Goal: Task Accomplishment & Management: Manage account settings

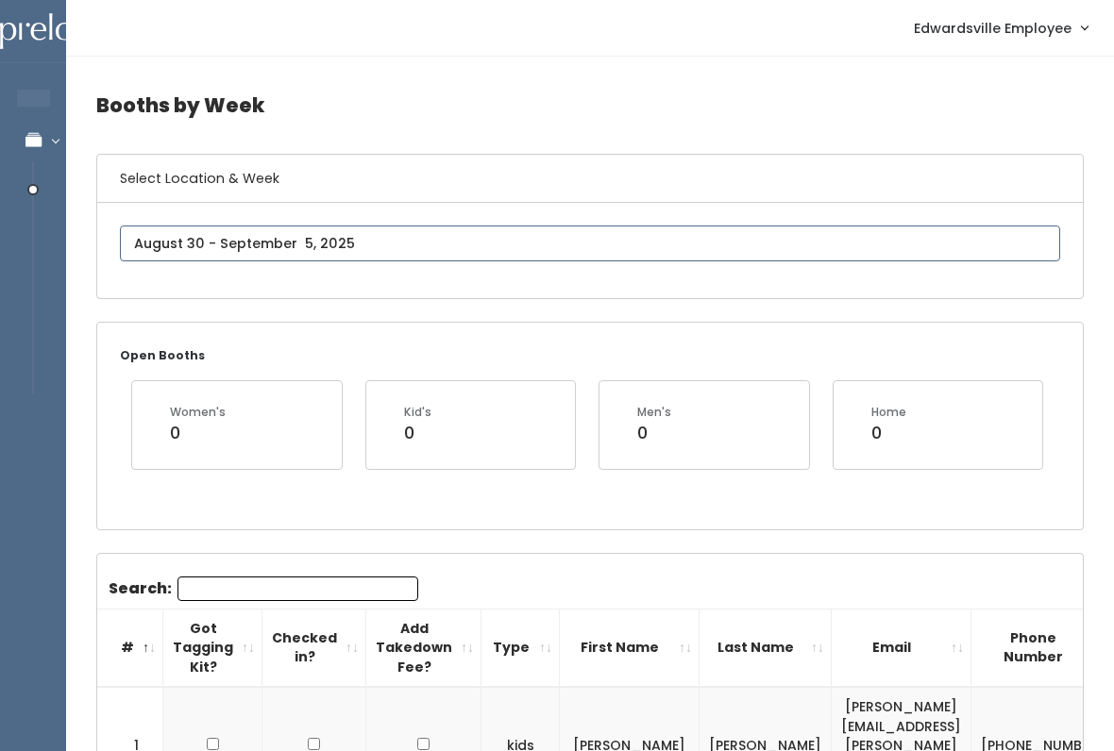
click at [411, 258] on input "text" at bounding box center [590, 244] width 940 height 36
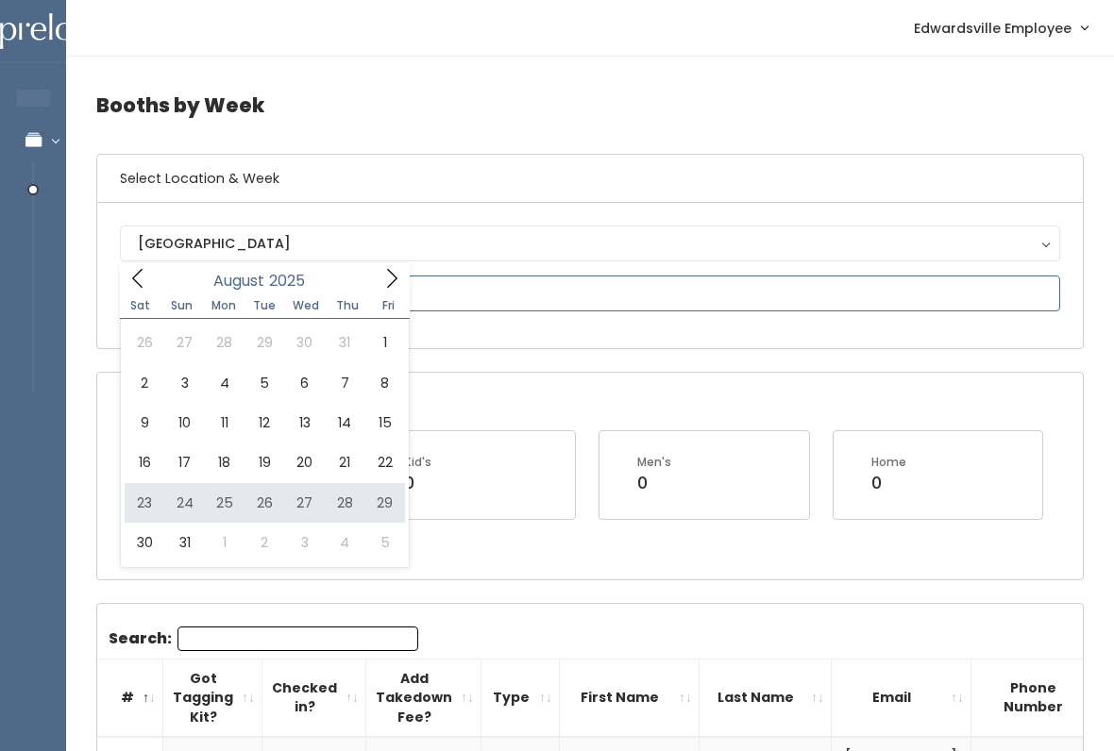
type input "August 23 to August 29"
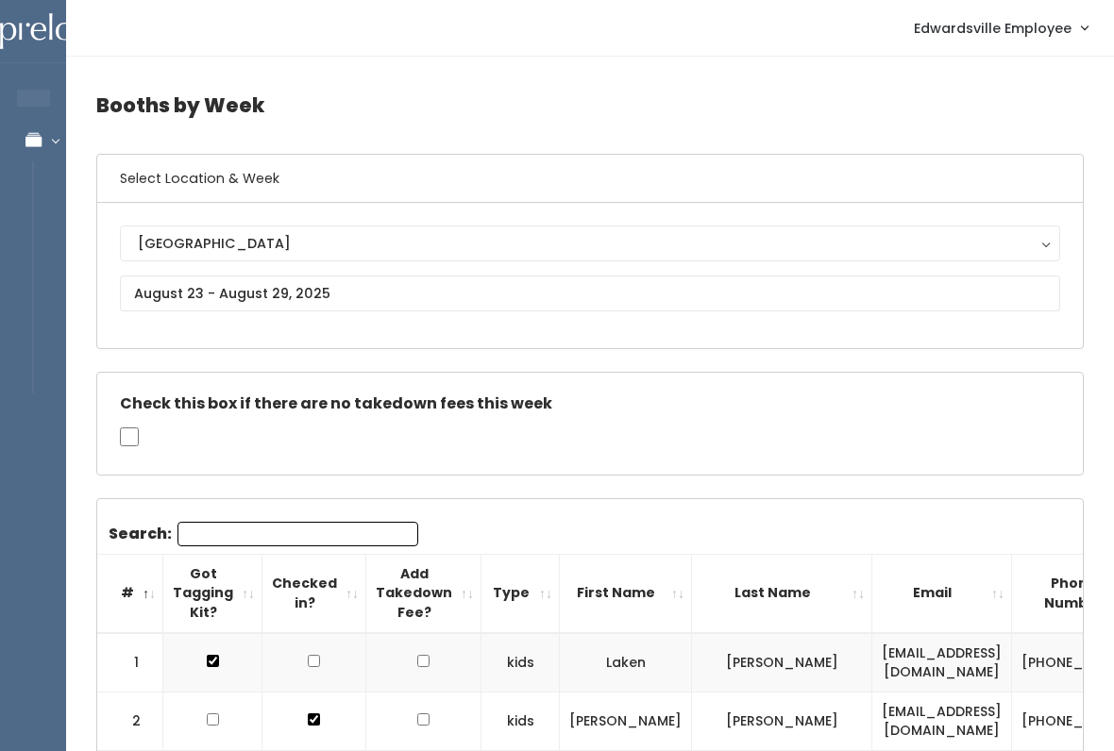
click at [375, 532] on input "Search:" at bounding box center [297, 534] width 241 height 25
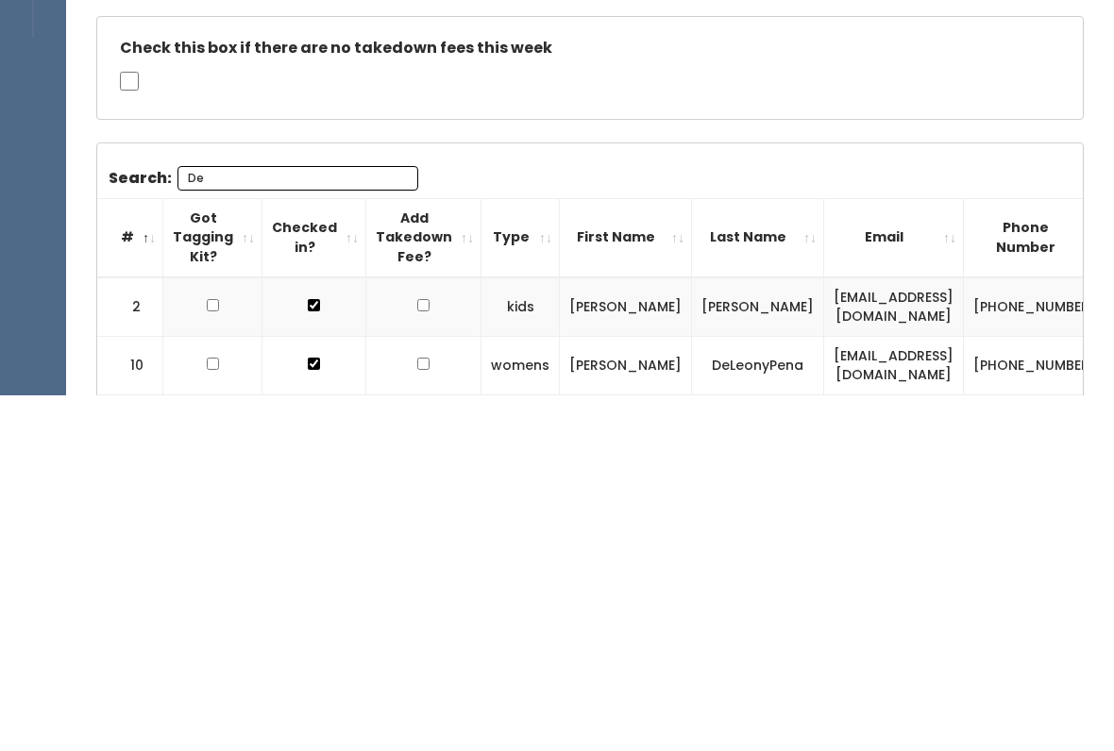
type input "D"
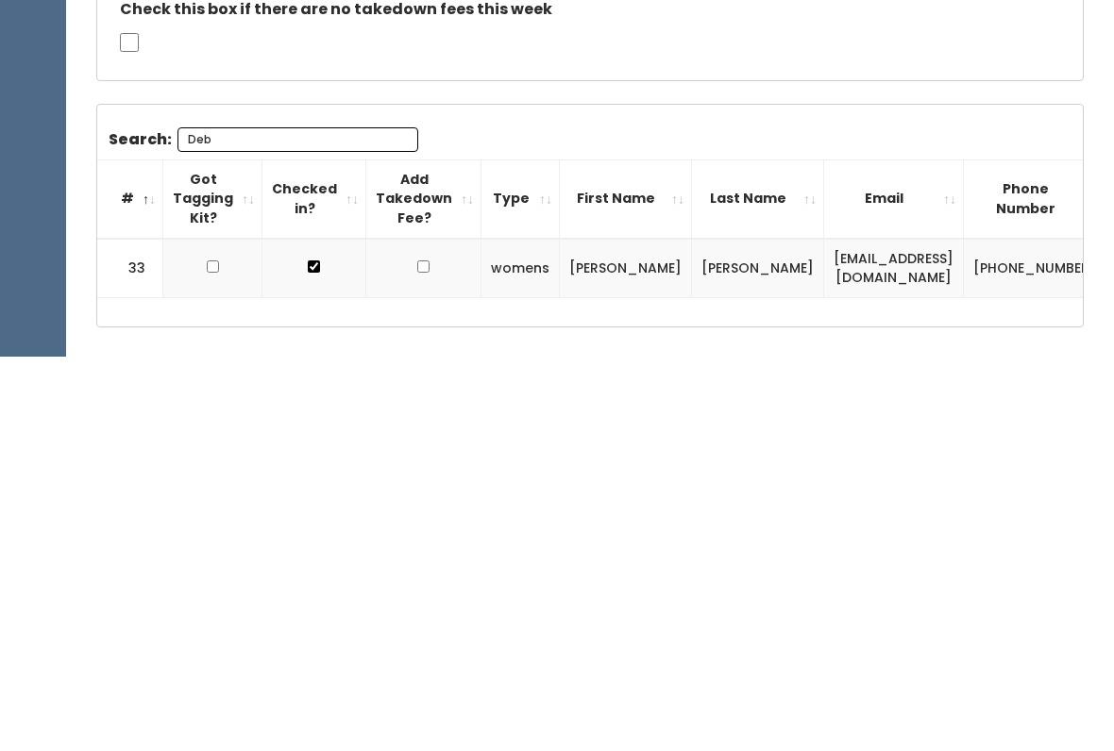
scroll to position [3, 0]
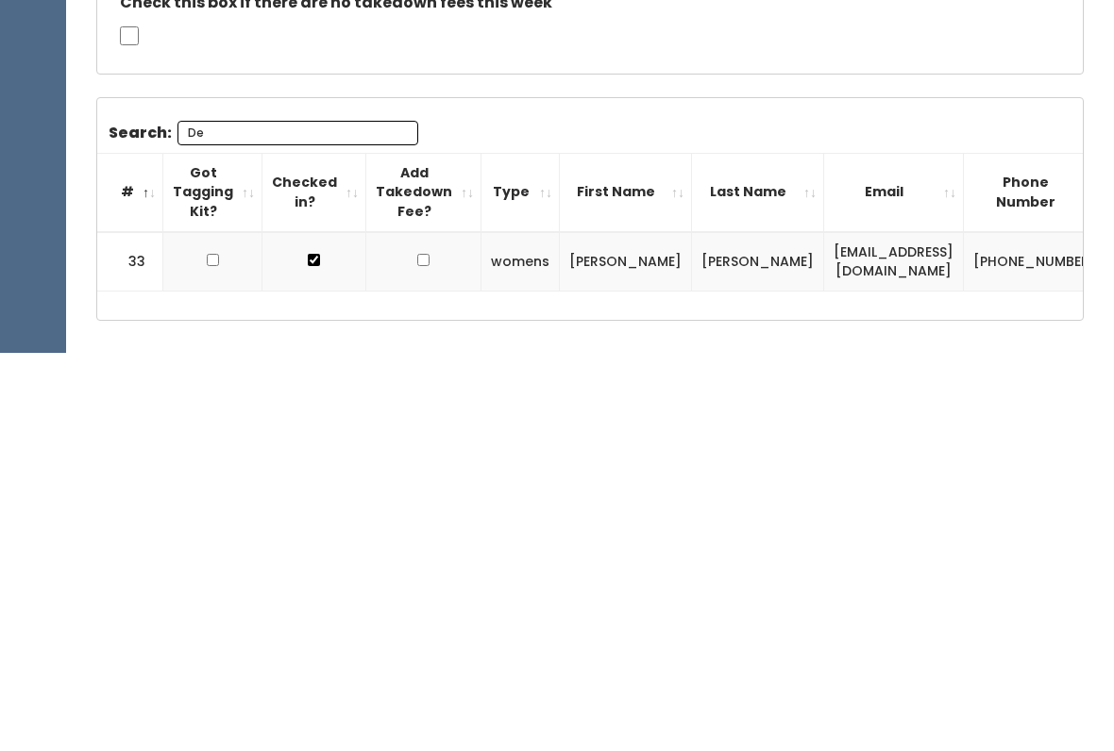
type input "D"
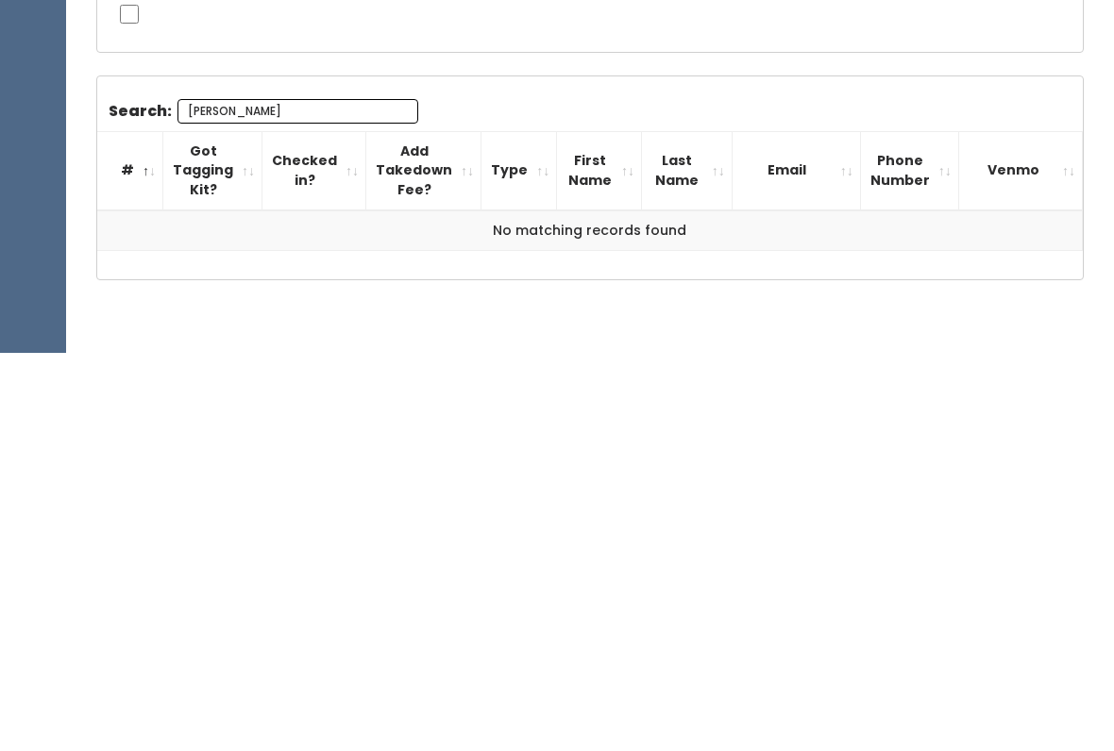
scroll to position [59, 0]
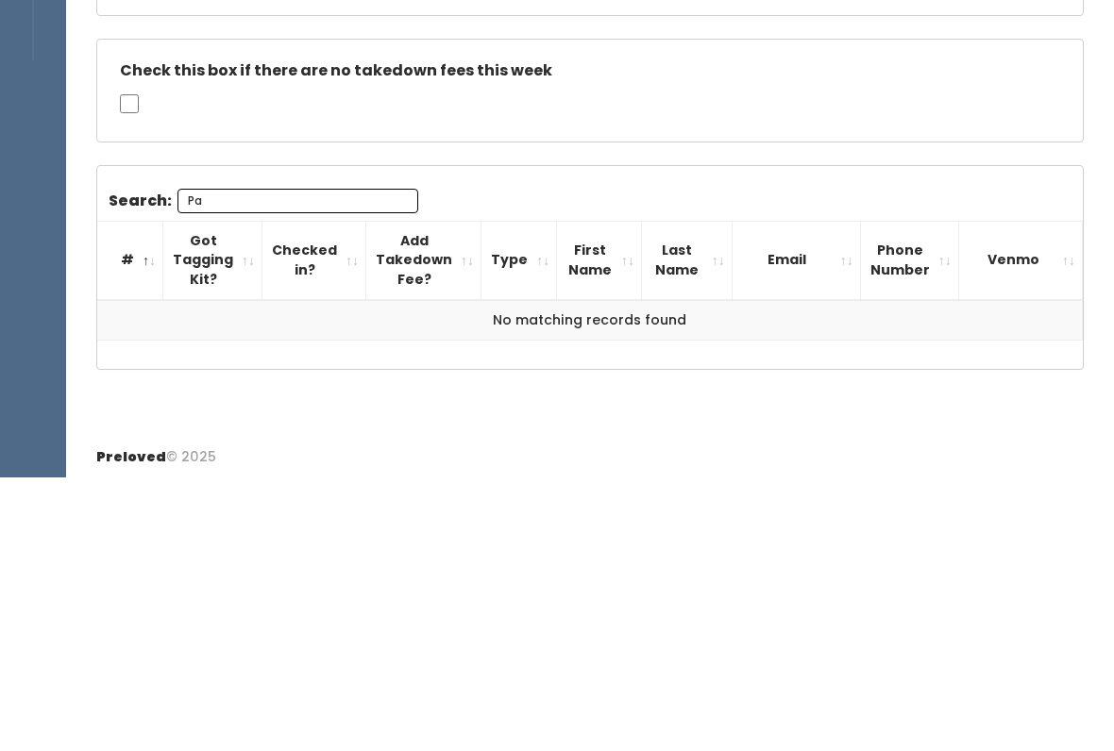
type input "P"
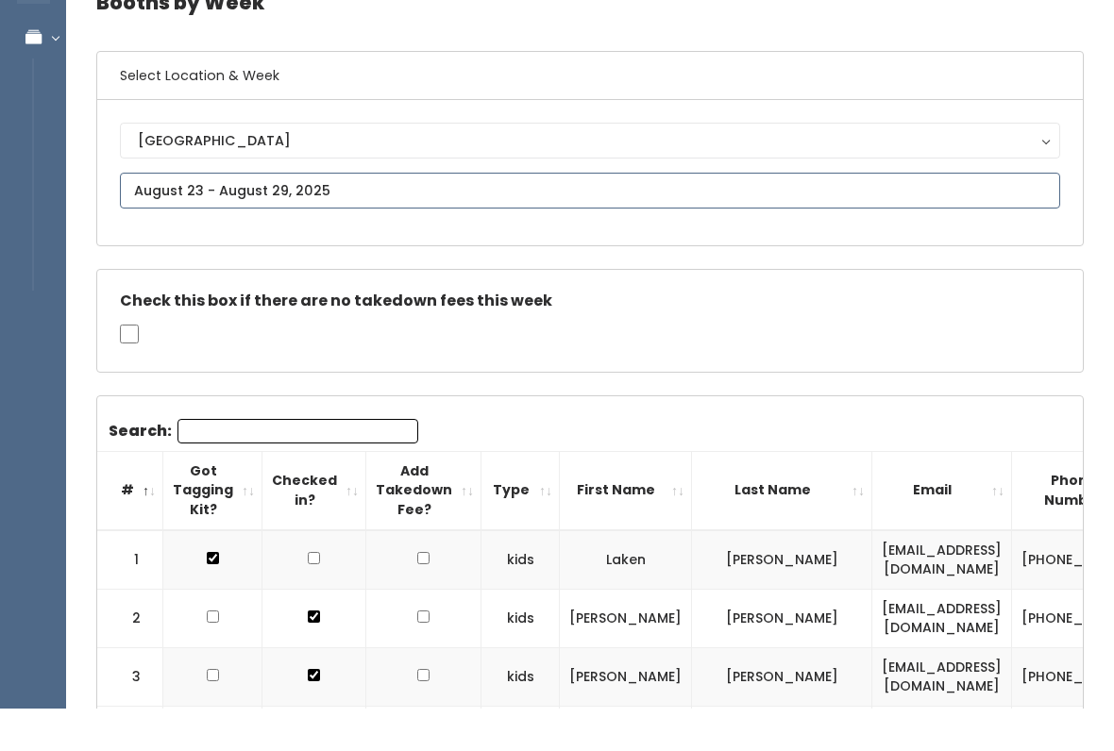
click at [777, 216] on input "text" at bounding box center [590, 234] width 940 height 36
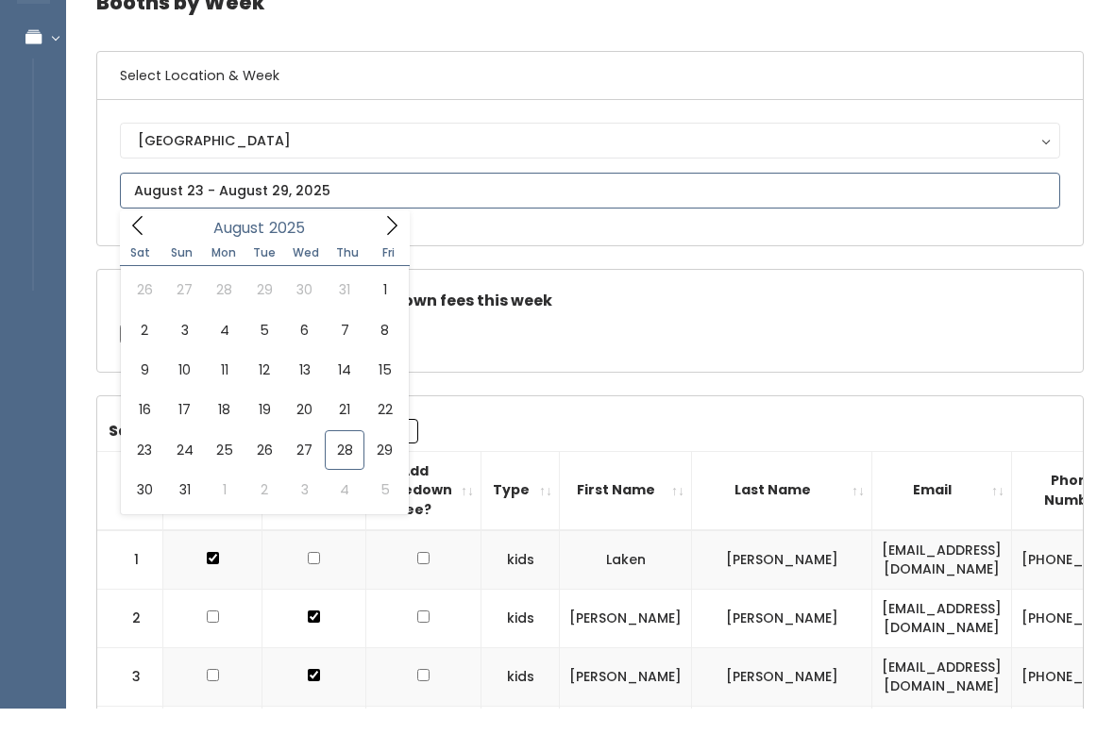
scroll to position [103, 0]
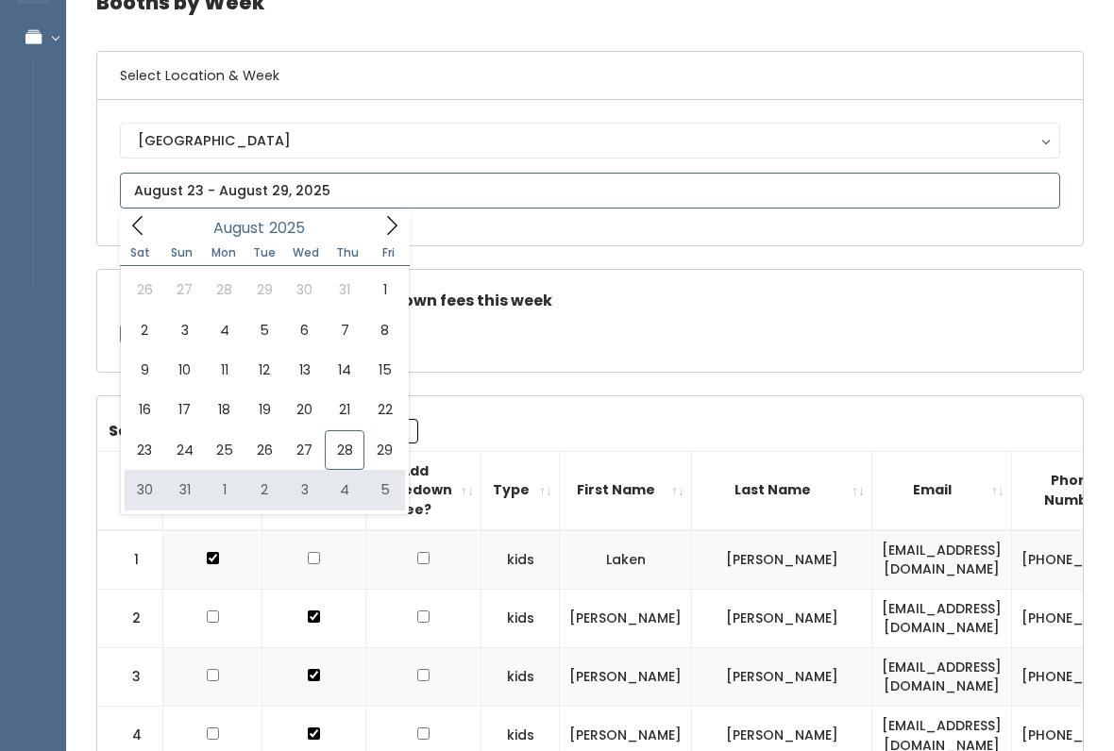
type input "[DATE] to [DATE]"
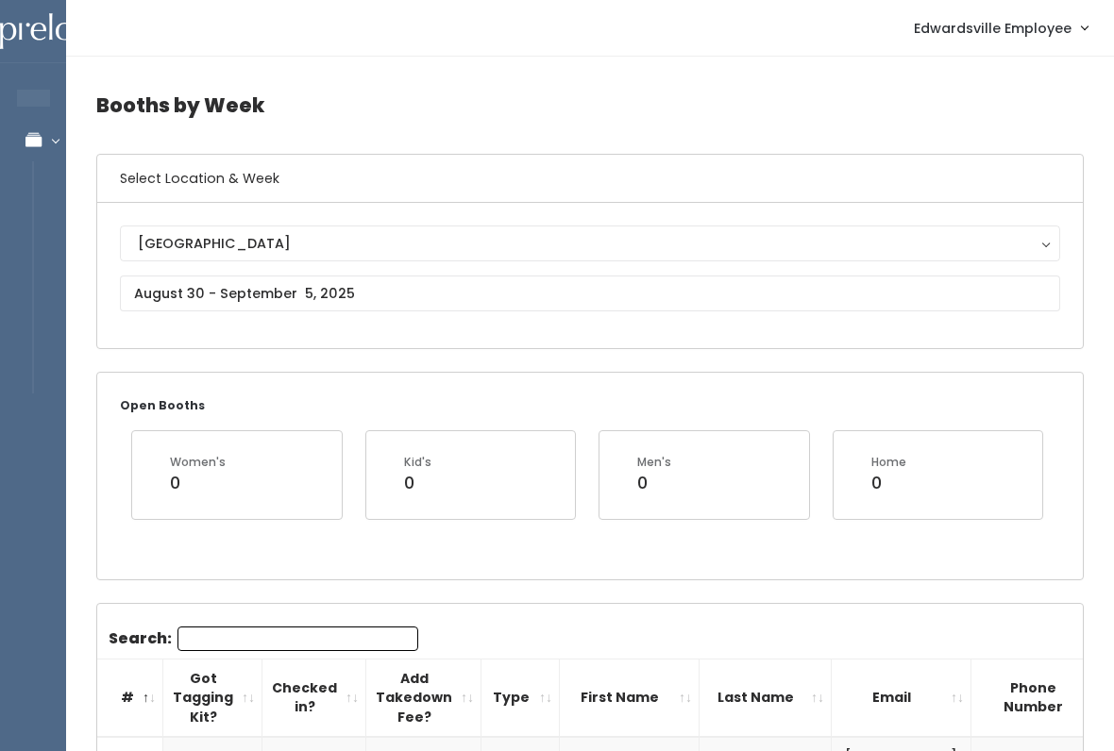
click at [306, 646] on input "Search:" at bounding box center [297, 639] width 241 height 25
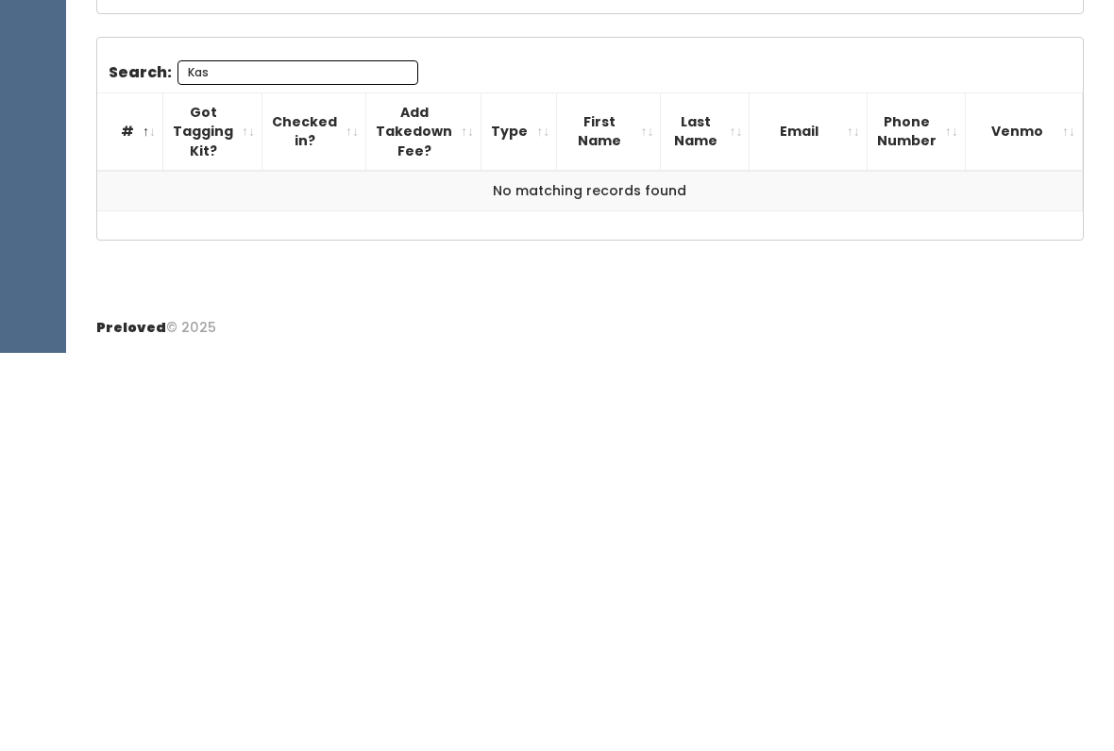
scroll to position [165, 0]
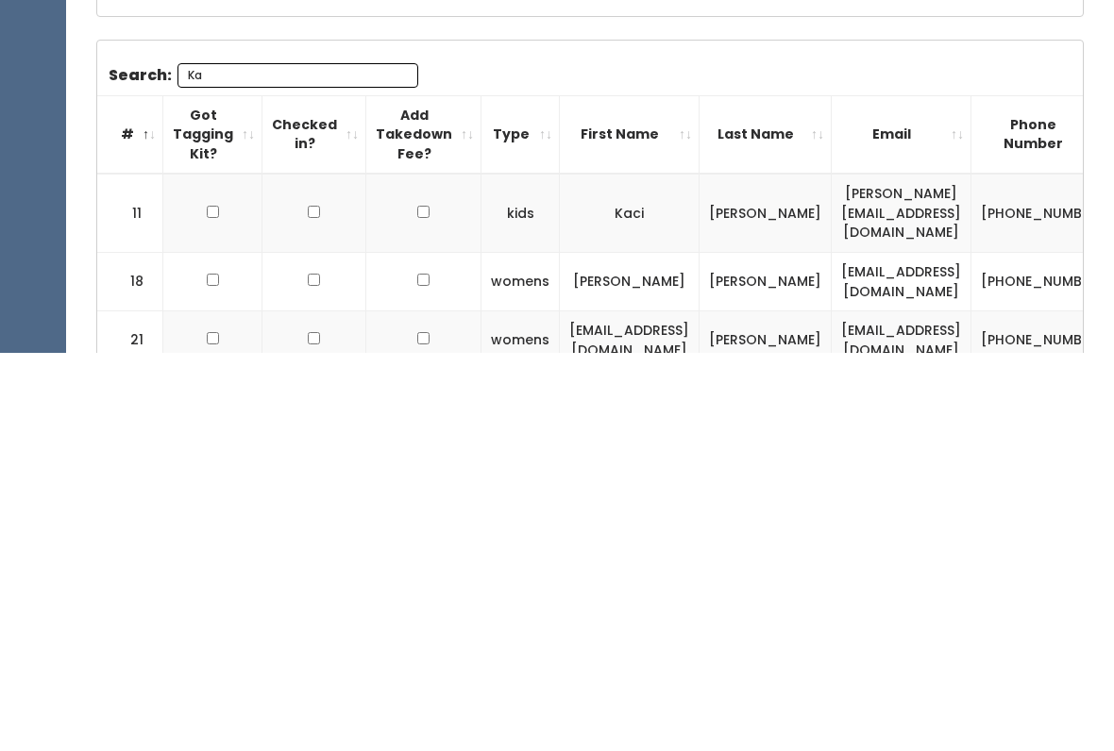
type input "K"
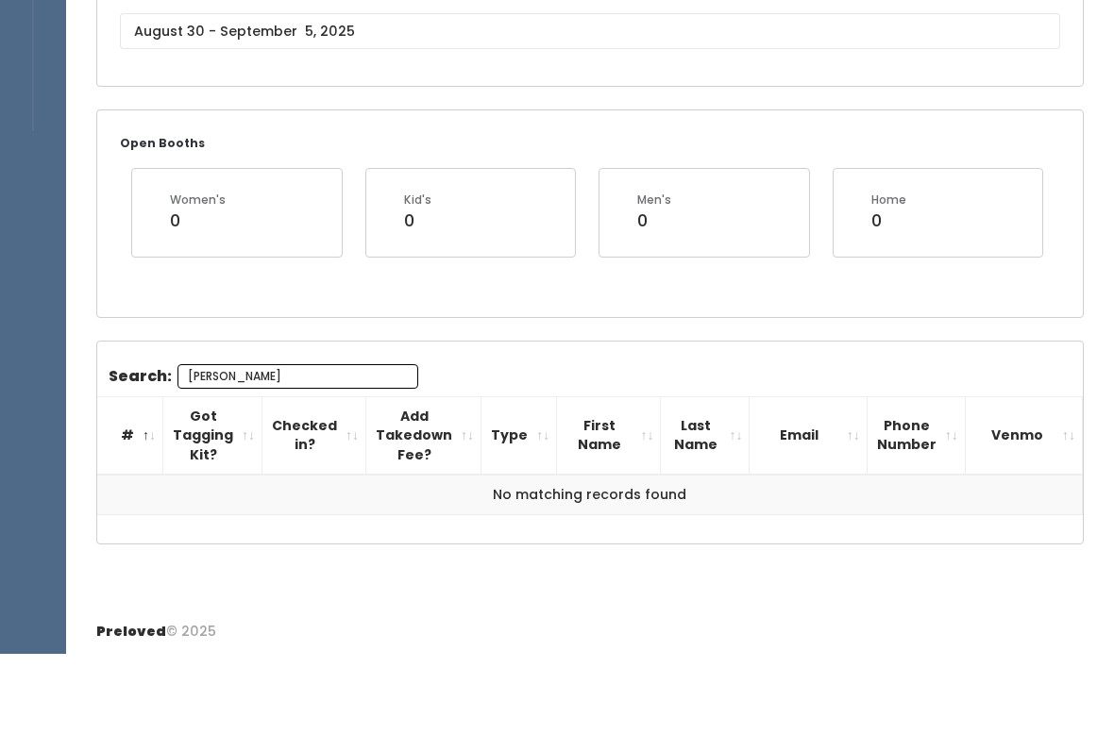
type input "[PERSON_NAME]"
click at [455, 110] on input "text" at bounding box center [590, 128] width 940 height 36
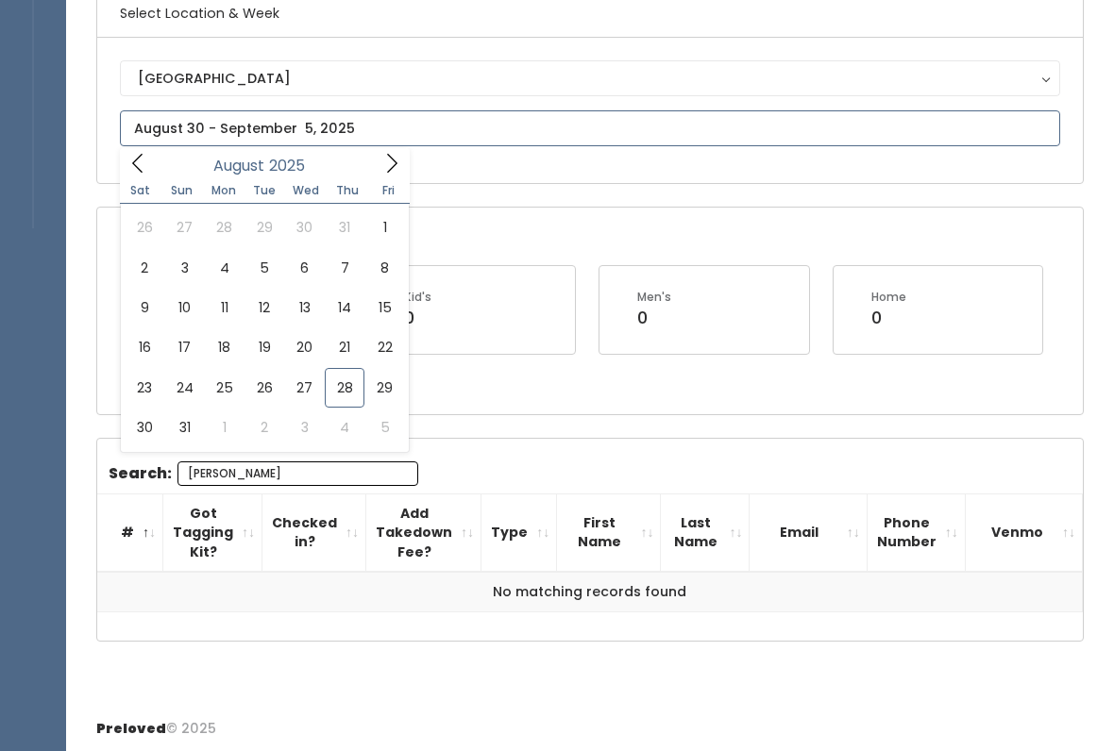
type input "[DATE] to [DATE]"
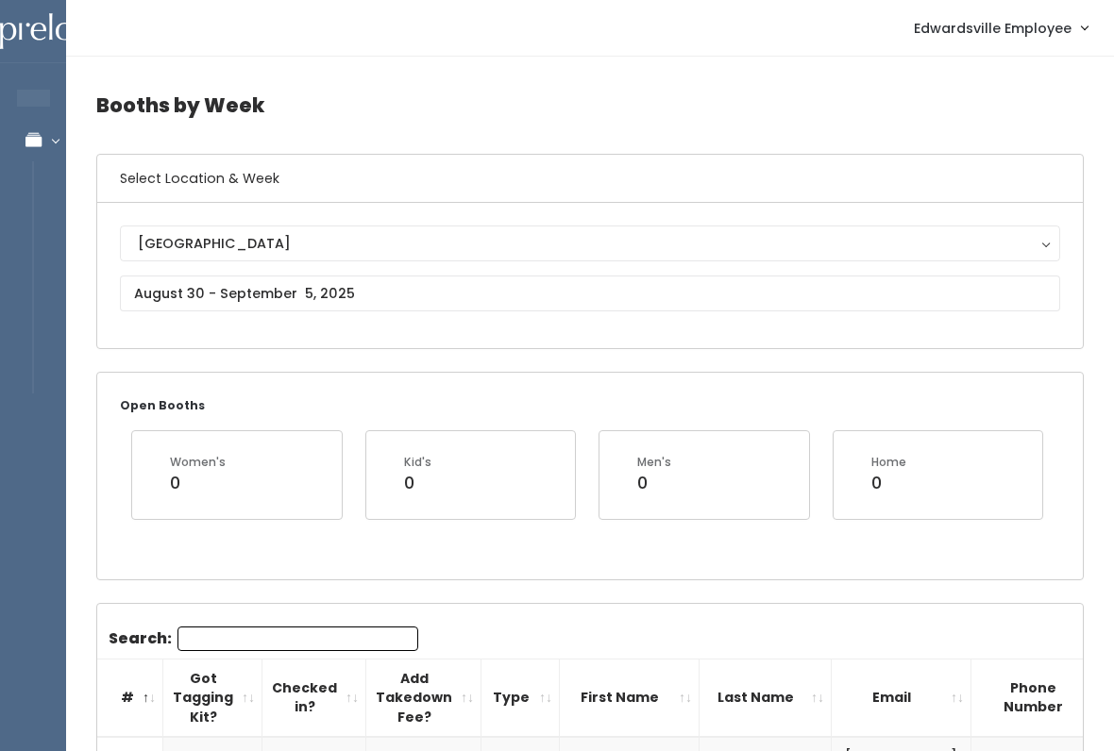
click at [301, 630] on input "Search:" at bounding box center [297, 639] width 241 height 25
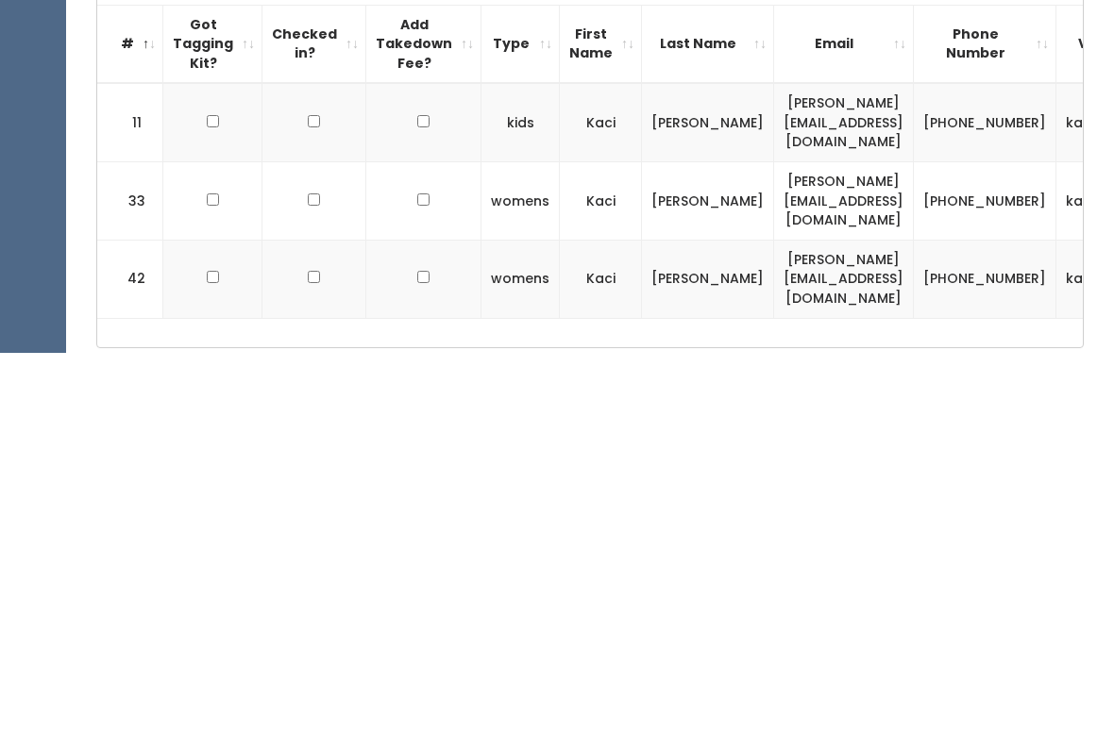
scroll to position [264, 0]
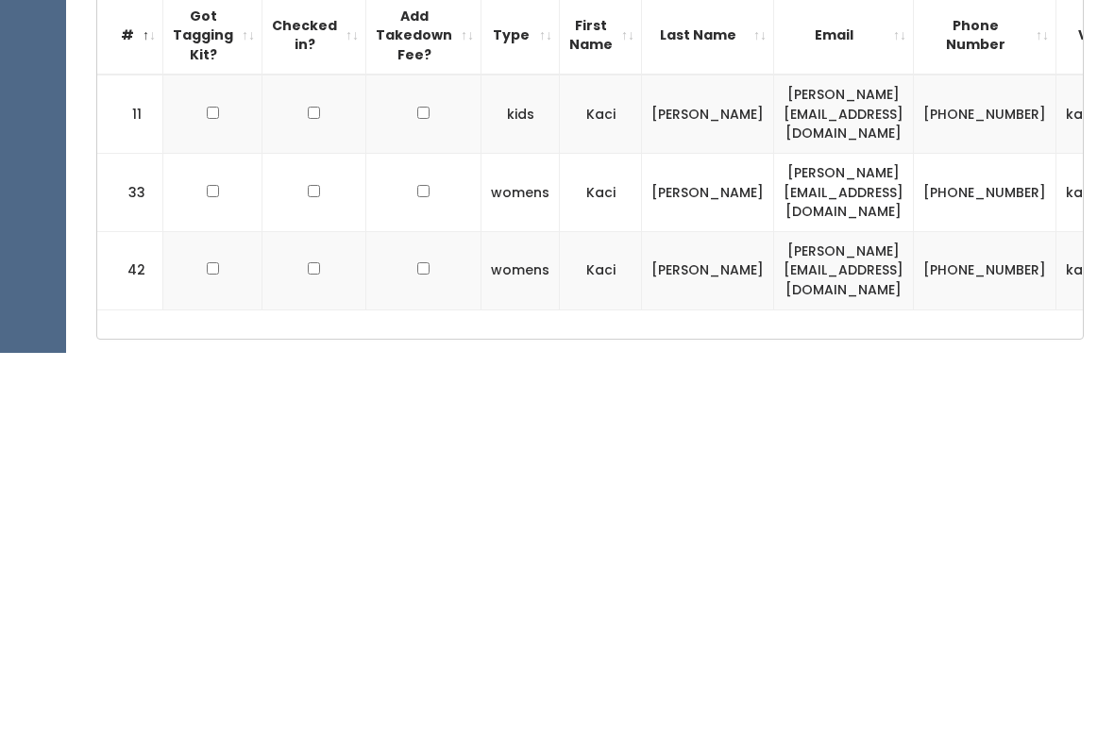
type input "Kac"
click at [208, 505] on input "checkbox" at bounding box center [213, 511] width 12 height 12
checkbox input "true"
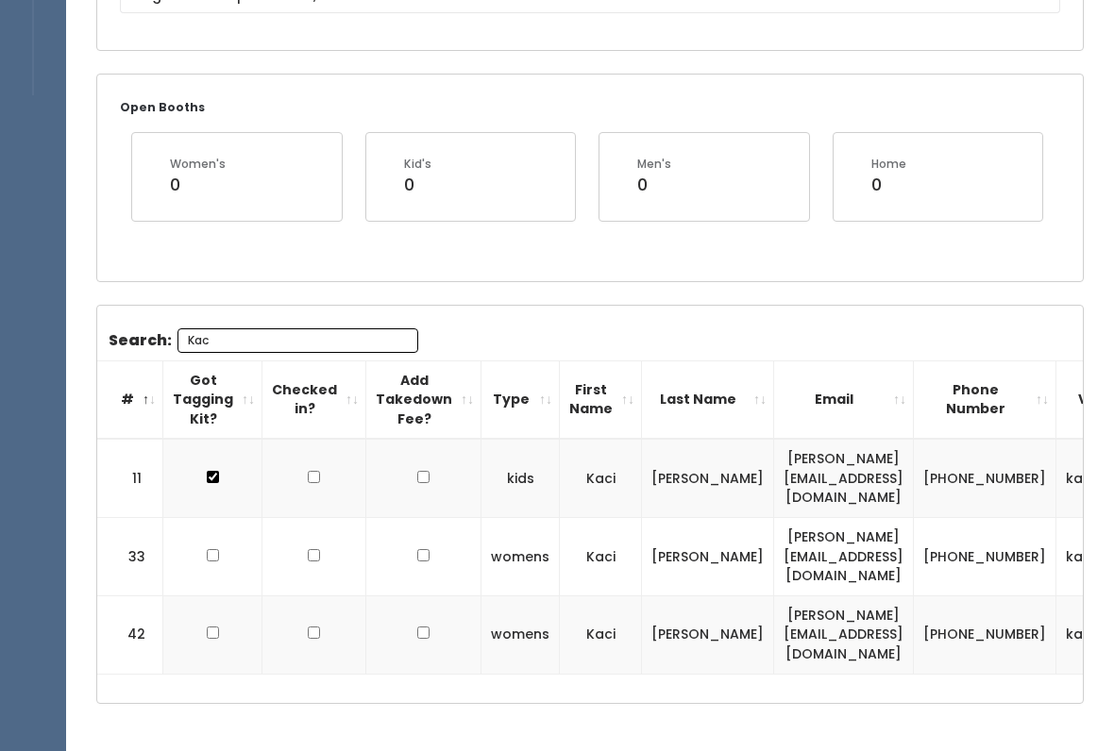
click at [211, 549] on input "checkbox" at bounding box center [213, 555] width 12 height 12
checkbox input "true"
click at [216, 596] on td at bounding box center [212, 635] width 99 height 78
click at [207, 483] on input "checkbox" at bounding box center [213, 477] width 12 height 12
checkbox input "true"
